Goal: Find specific page/section: Find specific page/section

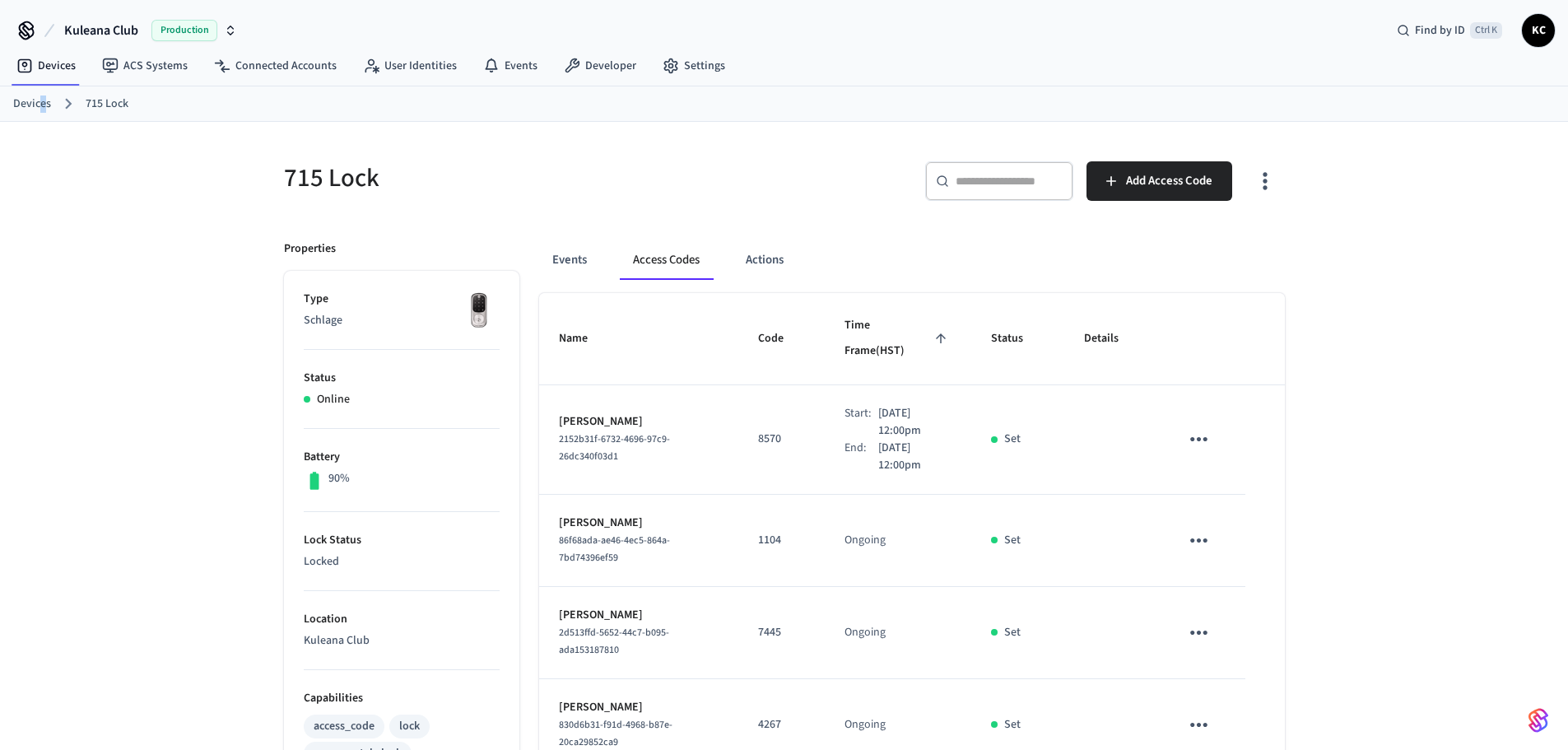
drag, startPoint x: 0, startPoint y: 0, endPoint x: 41, endPoint y: 97, distance: 105.3
click at [41, 97] on link "Devices" at bounding box center [31, 104] width 38 height 18
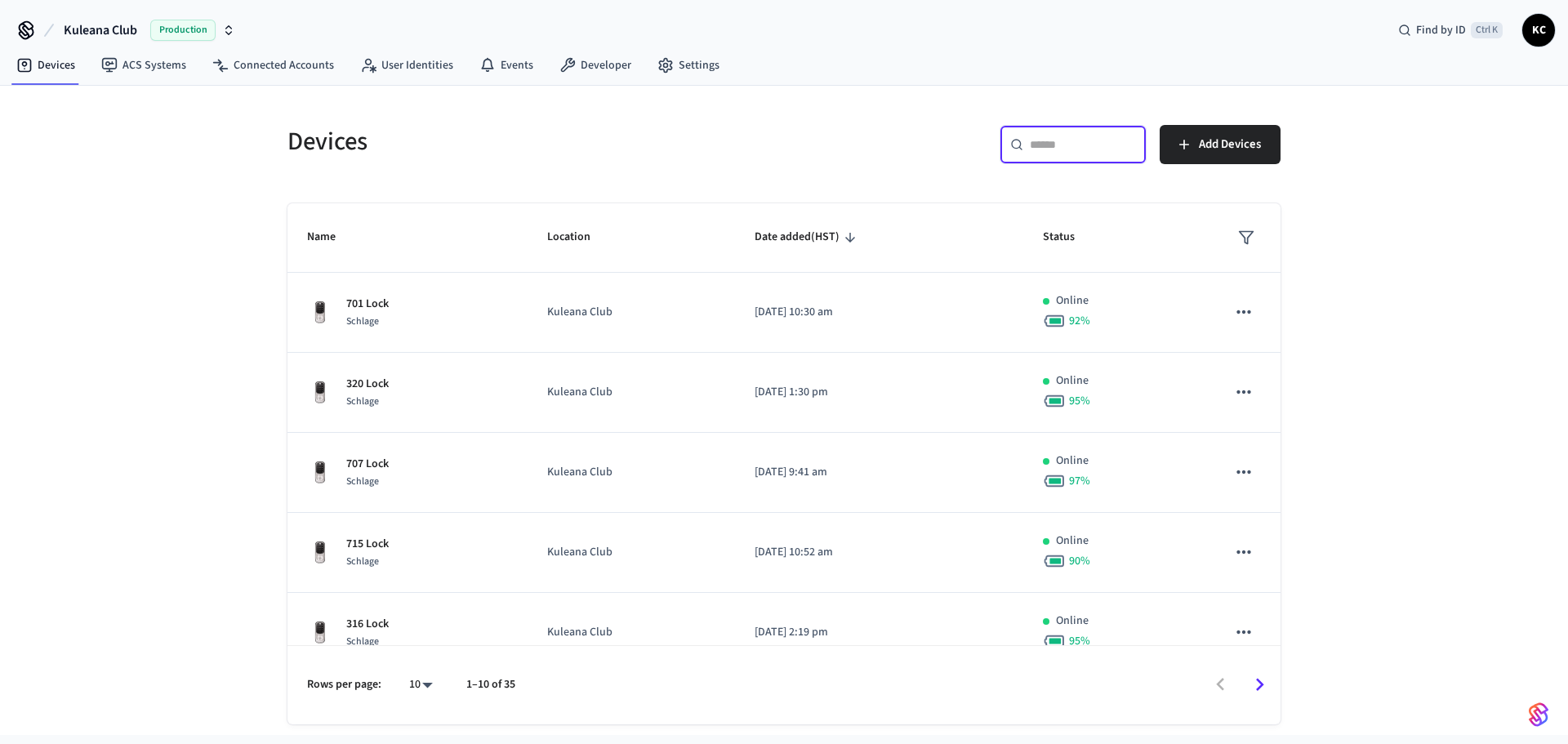
click at [1111, 142] on input "text" at bounding box center [1082, 144] width 106 height 17
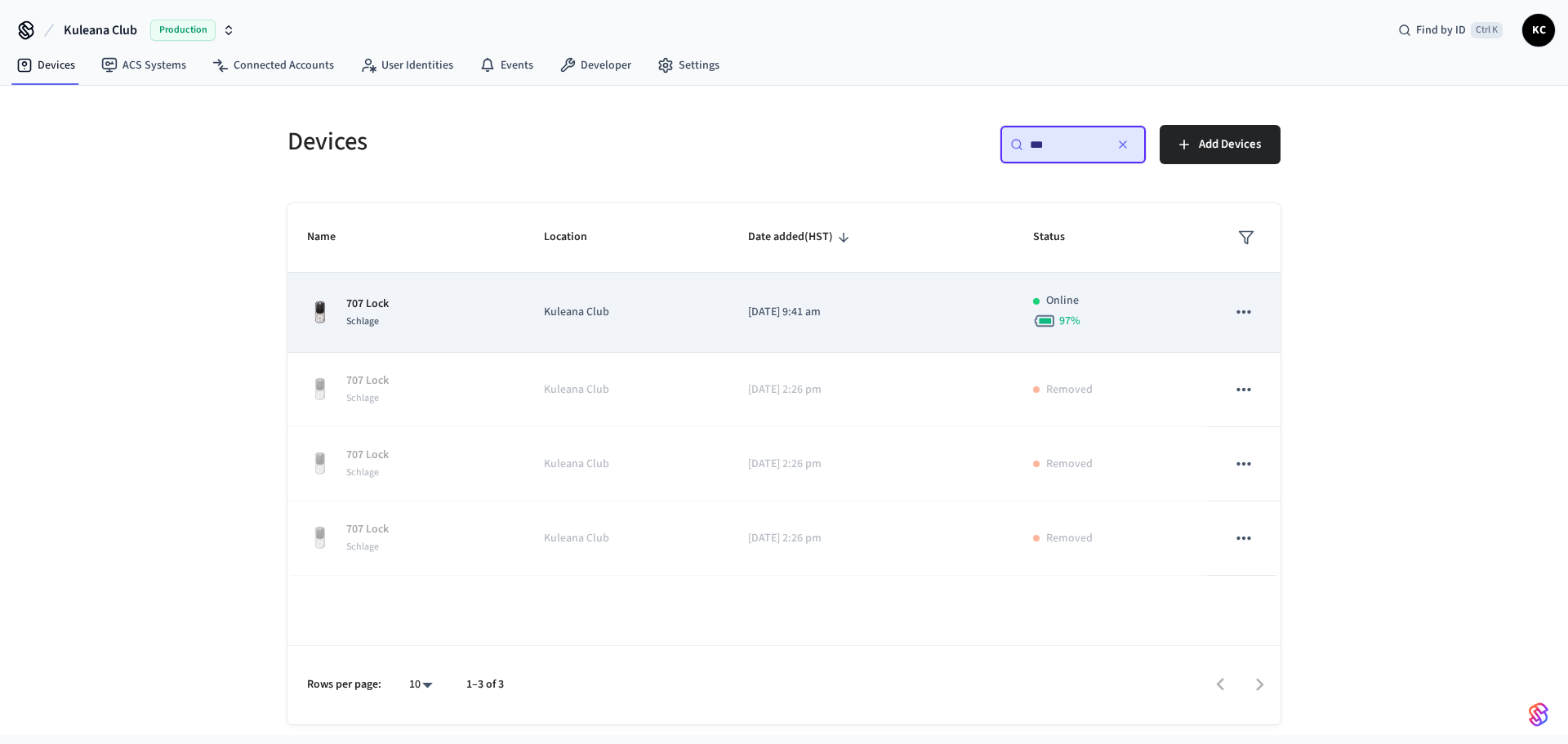
type input "***"
click at [833, 319] on p "[DATE] 9:41 am" at bounding box center [871, 313] width 246 height 18
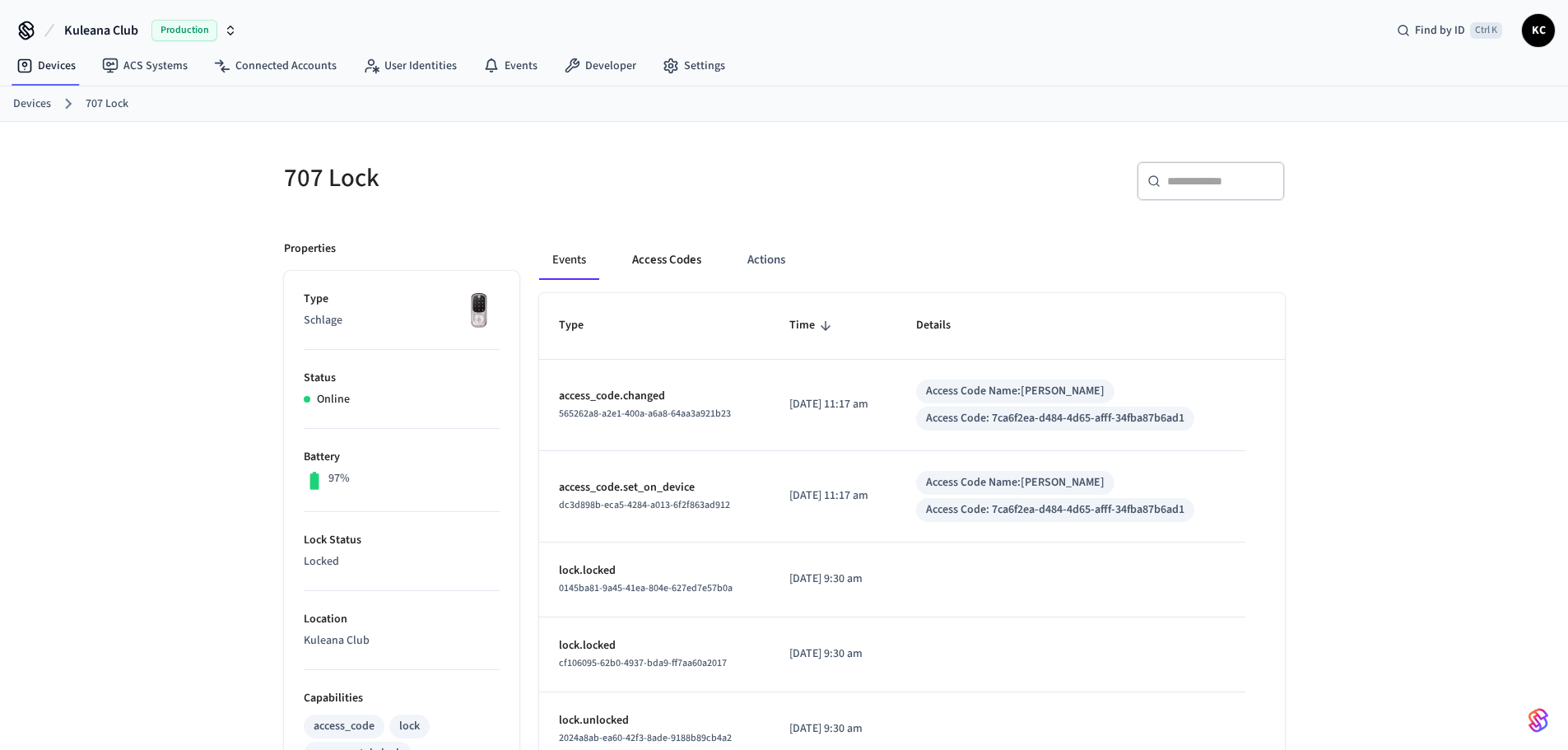
click at [662, 248] on button "Access Codes" at bounding box center [666, 260] width 95 height 39
